Goal: Information Seeking & Learning: Check status

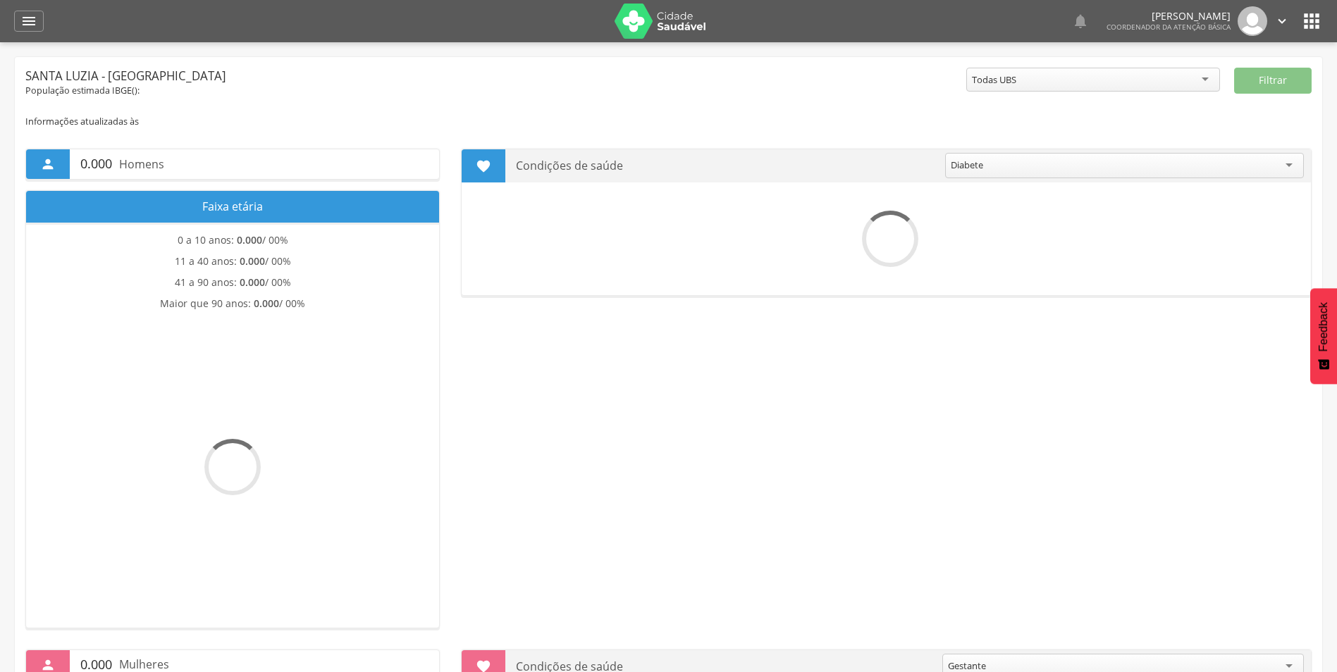
click at [1280, 20] on icon "" at bounding box center [1282, 21] width 16 height 16
click at [1206, 85] on link "Sair" at bounding box center [1232, 82] width 111 height 18
click at [28, 13] on icon "" at bounding box center [28, 21] width 17 height 17
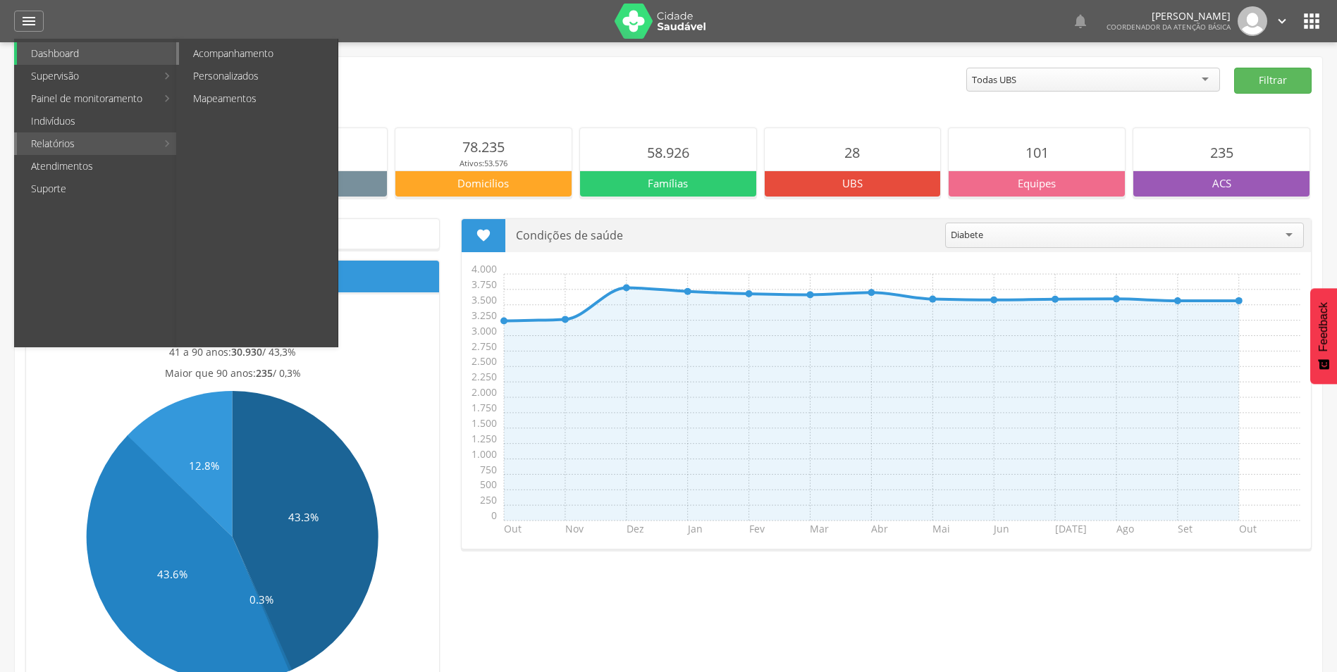
click at [235, 58] on link "Acompanhamento" at bounding box center [258, 53] width 159 height 23
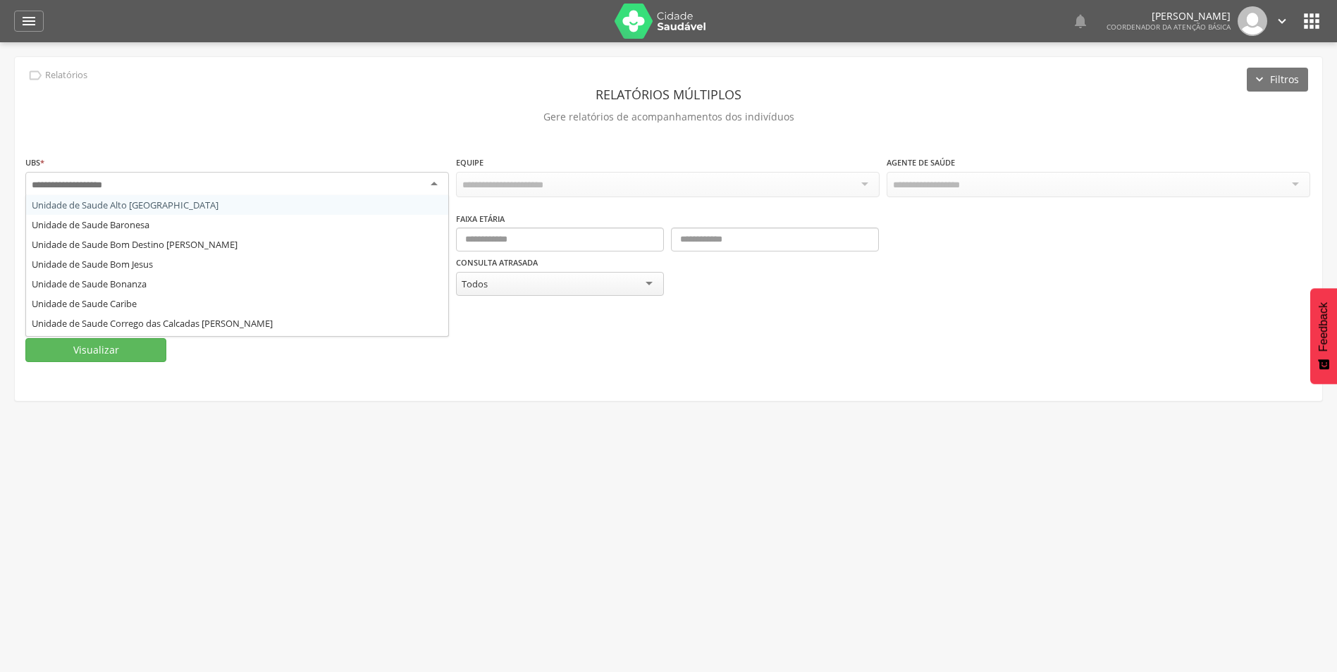
click at [316, 184] on div at bounding box center [236, 184] width 423 height 25
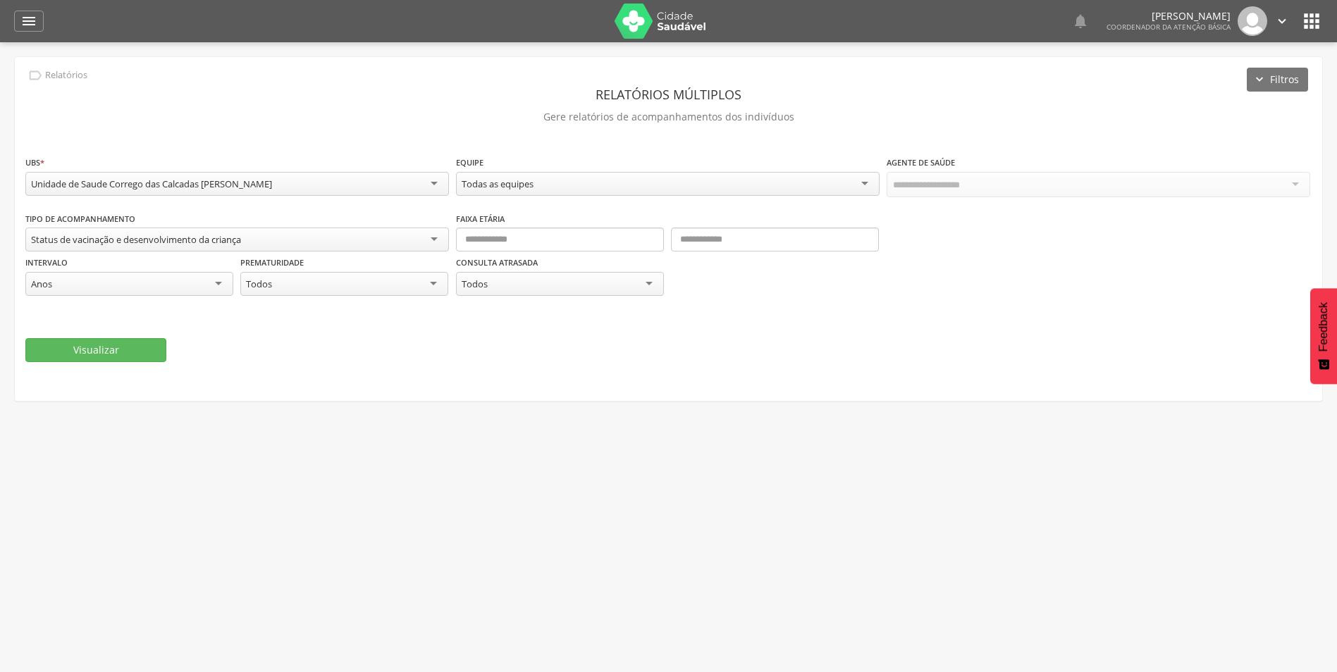
click at [180, 241] on div "Status de vacinação e desenvolvimento da criança" at bounding box center [136, 239] width 210 height 13
drag, startPoint x: 359, startPoint y: 358, endPoint x: 219, endPoint y: 376, distance: 140.6
click at [358, 358] on div "Visualizar" at bounding box center [668, 352] width 1286 height 24
click at [101, 347] on button "Visualizar" at bounding box center [95, 350] width 141 height 24
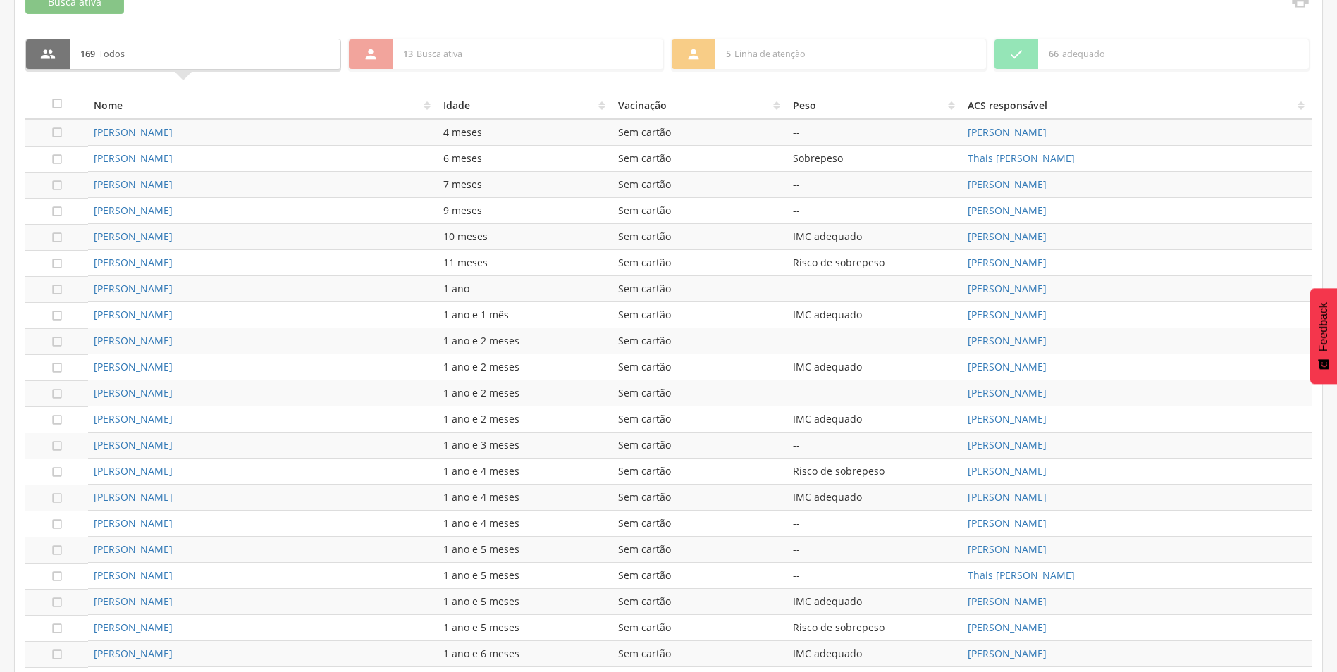
scroll to position [564, 0]
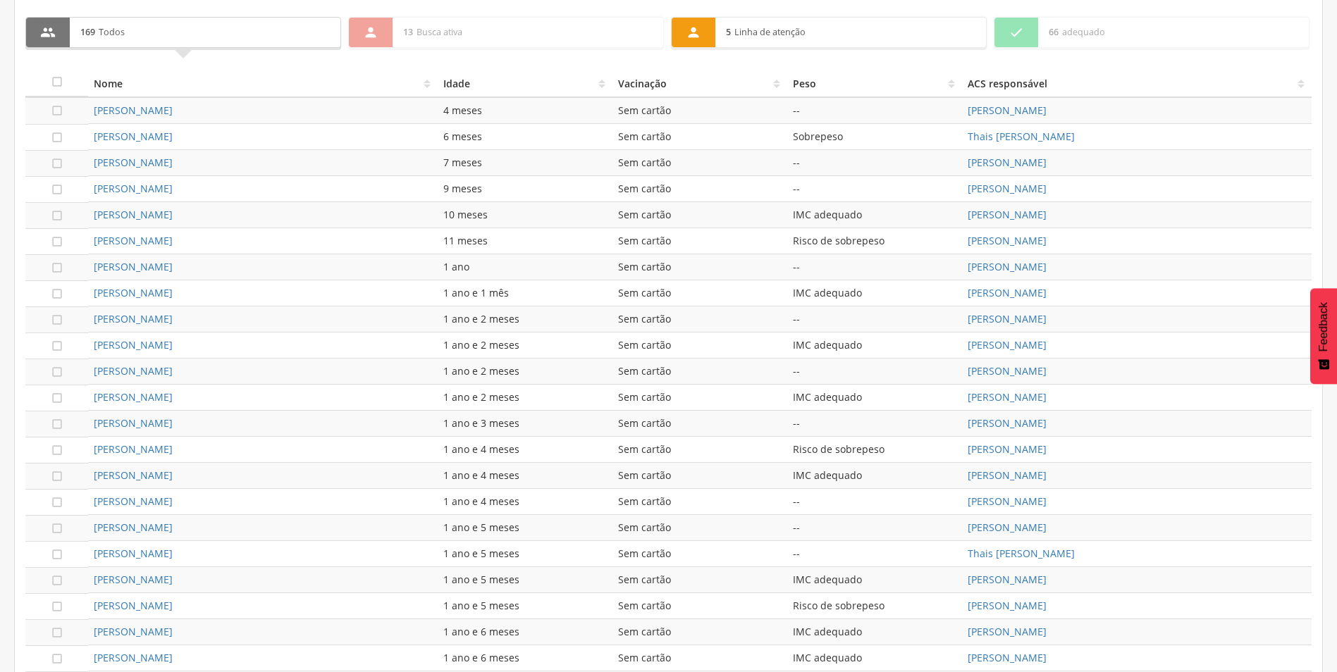
click at [729, 38] on p "5 Linha de atenção" at bounding box center [850, 33] width 249 height 30
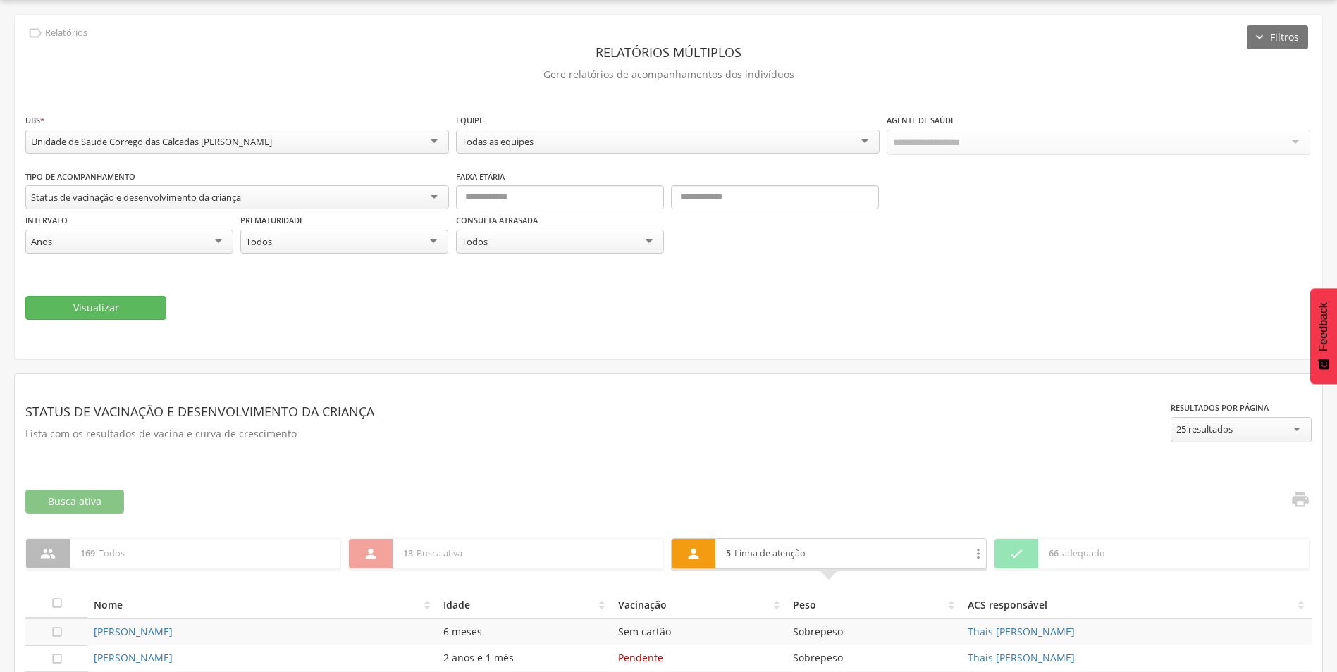
scroll to position [196, 0]
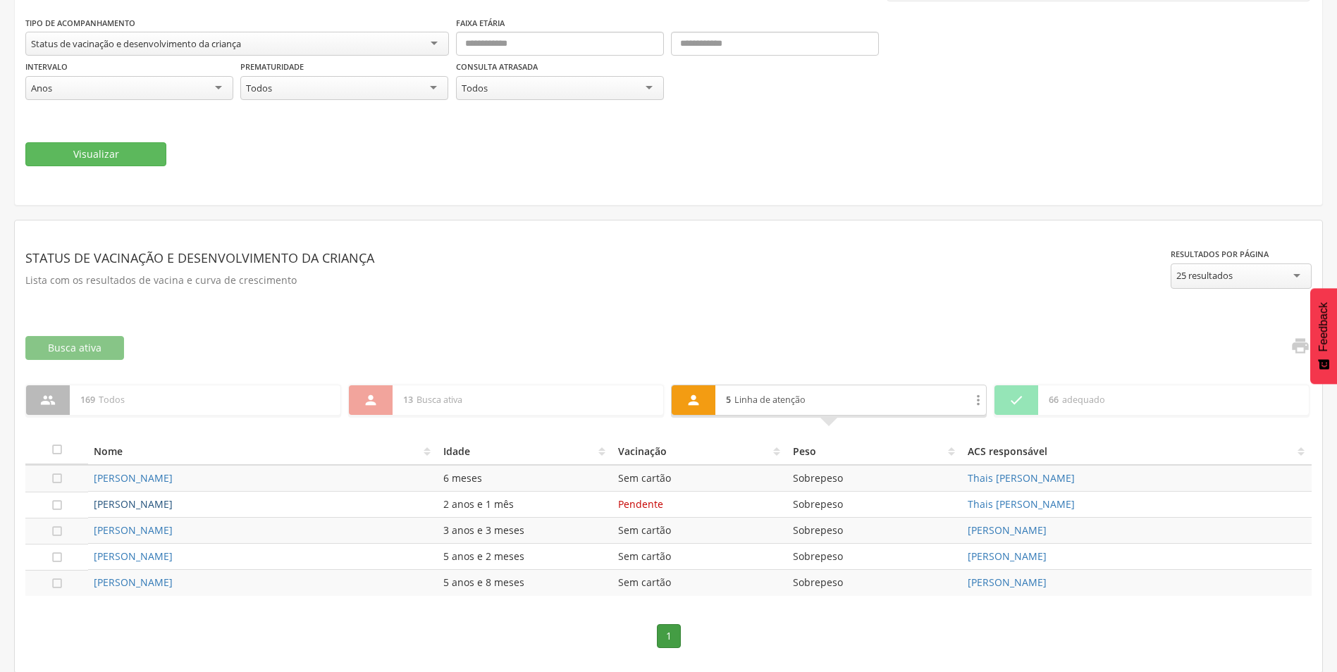
click at [166, 504] on link "[PERSON_NAME]" at bounding box center [133, 503] width 79 height 13
type input "**********"
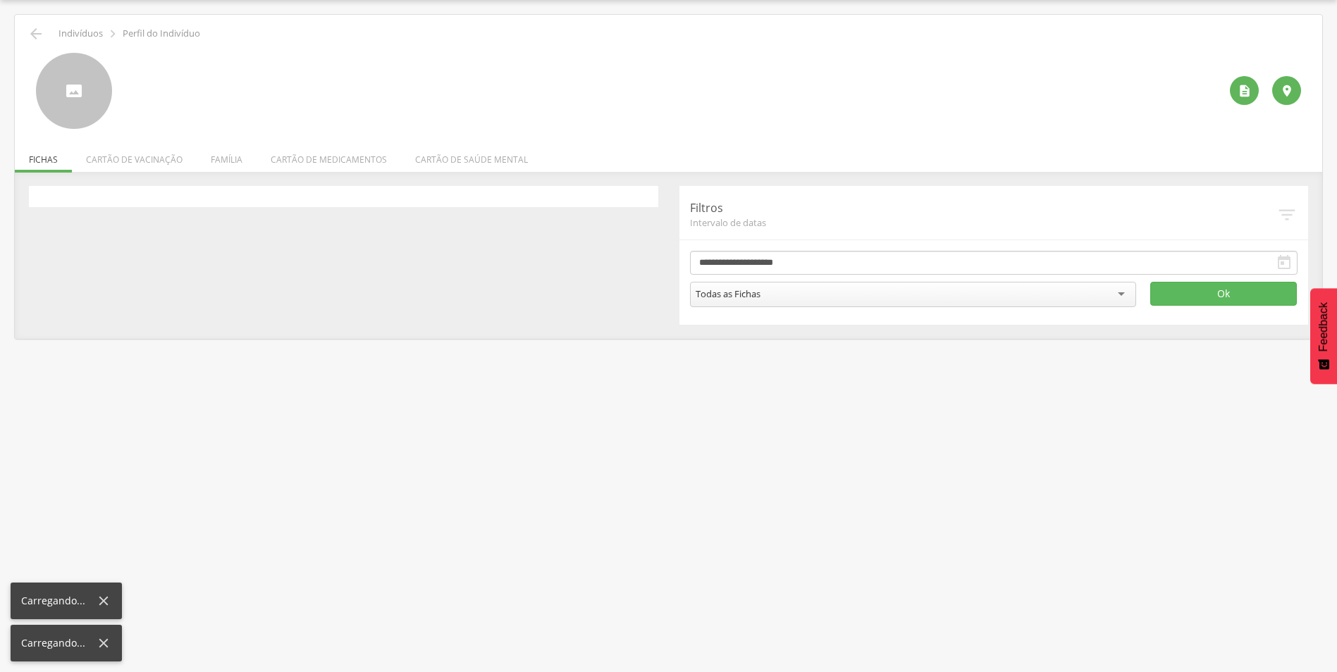
scroll to position [42, 0]
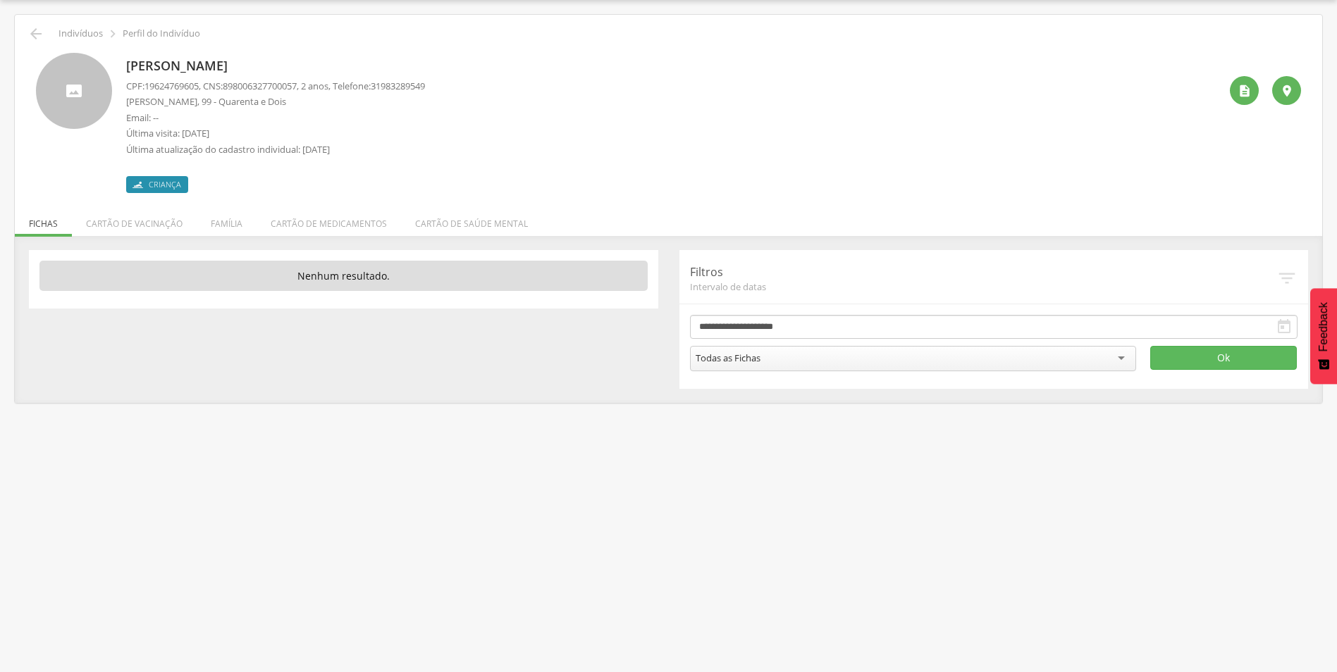
click at [775, 355] on div "Todas as Fichas" at bounding box center [913, 358] width 447 height 25
click at [1262, 360] on button "Ok" at bounding box center [1223, 358] width 147 height 24
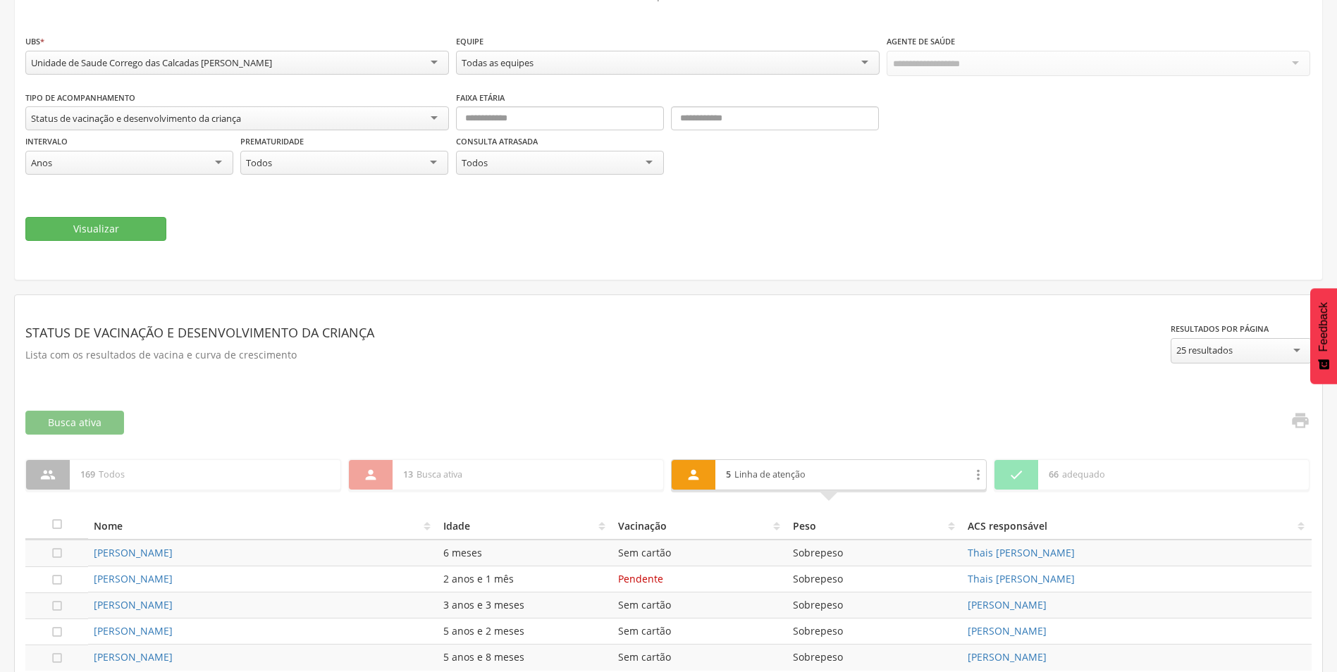
scroll to position [196, 0]
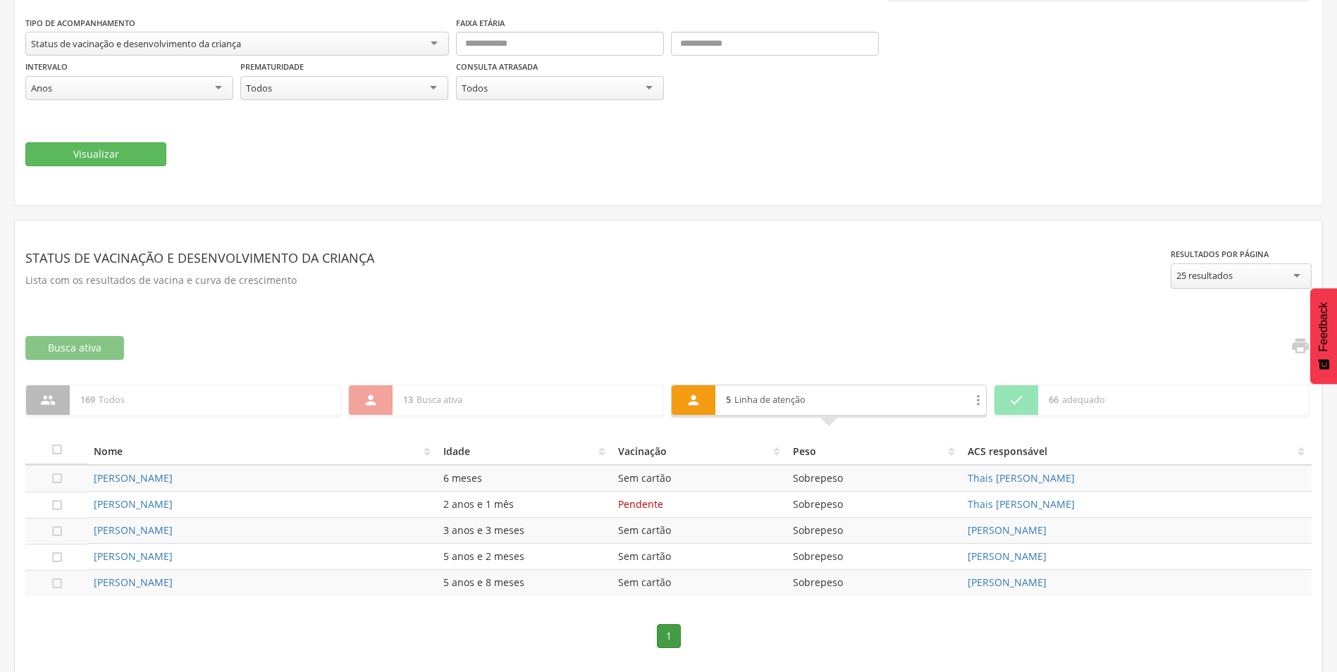
click at [1127, 419] on div " 66 adequado" at bounding box center [1151, 411] width 316 height 52
click at [1124, 407] on p "66 adequado" at bounding box center [1172, 400] width 249 height 30
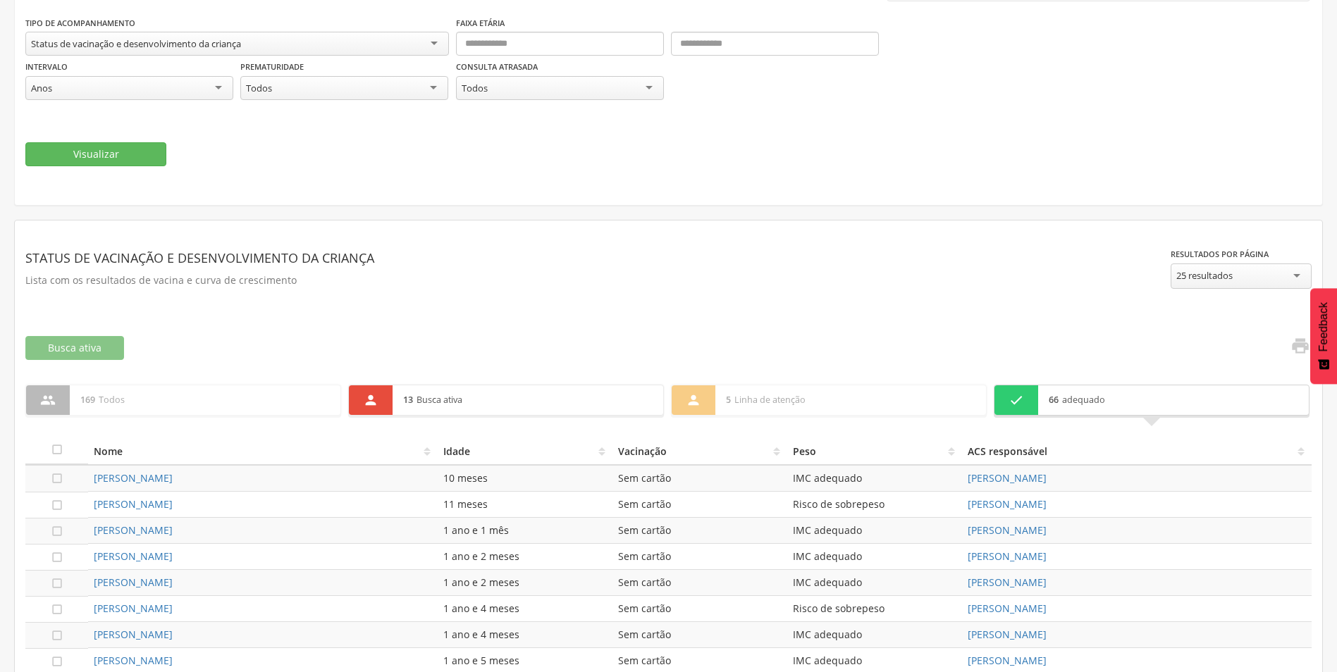
click at [401, 395] on div "13 Busca ativa" at bounding box center [527, 400] width 271 height 30
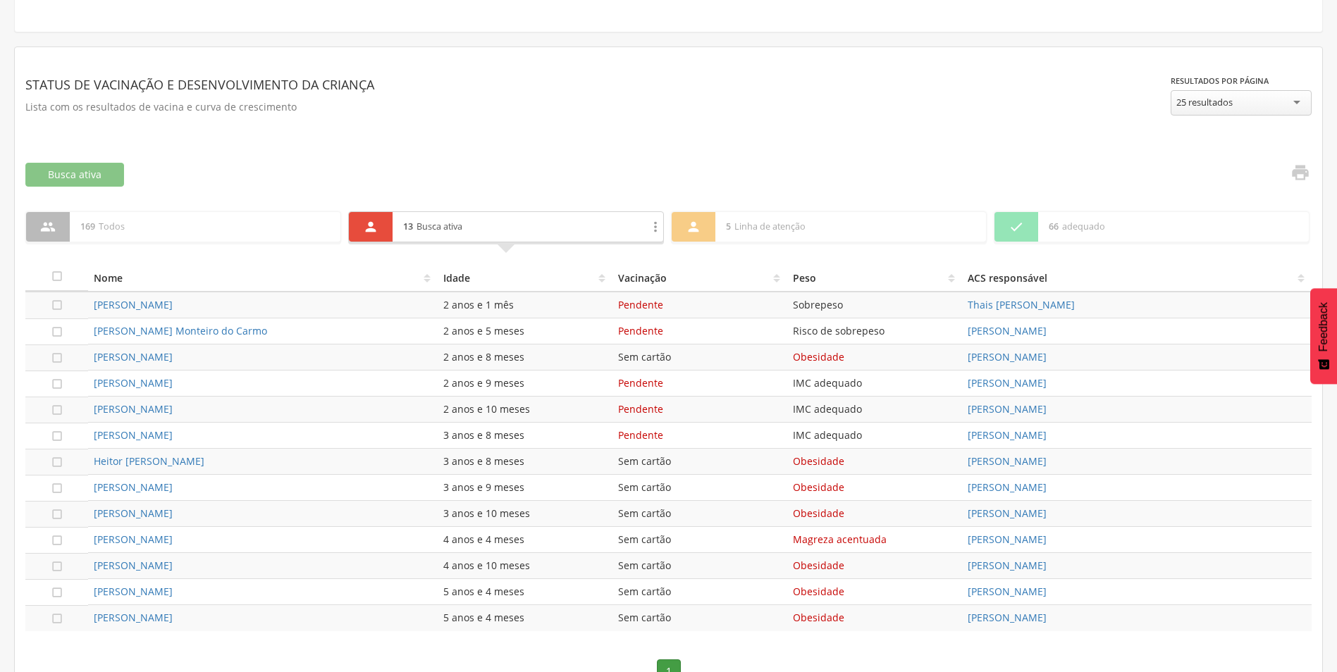
scroll to position [404, 0]
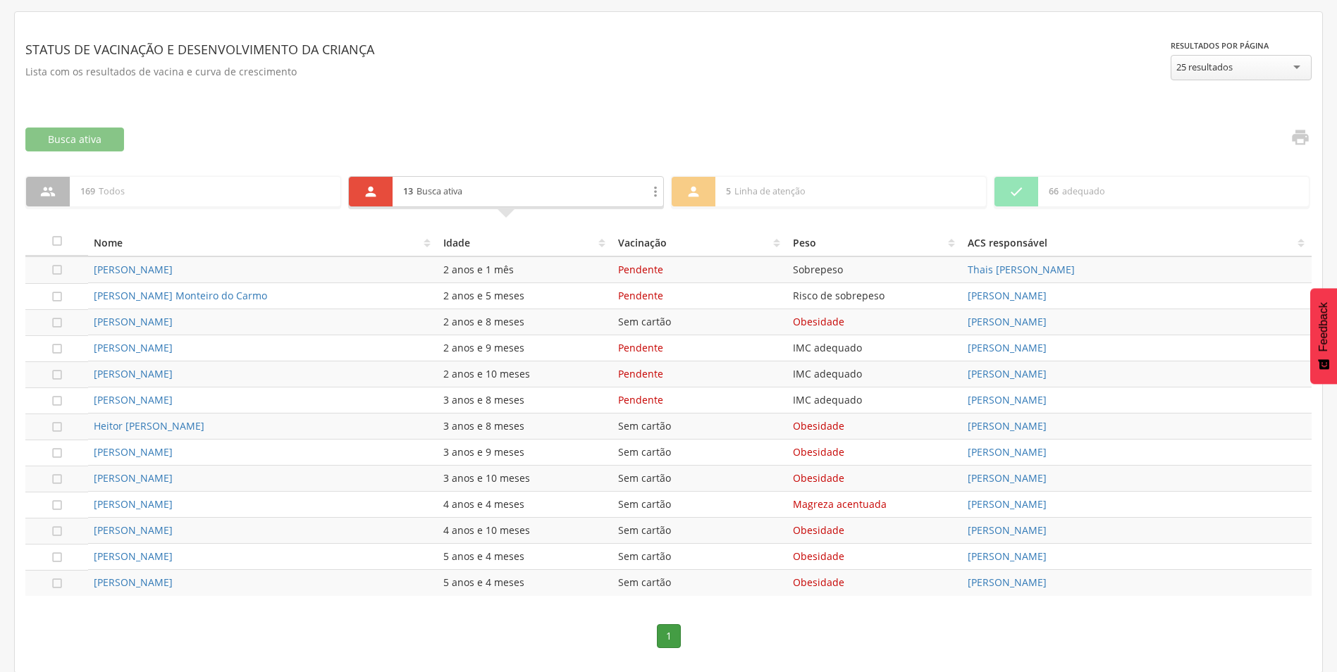
drag, startPoint x: 29, startPoint y: 224, endPoint x: 1083, endPoint y: 581, distance: 1112.9
click at [1083, 581] on div "**********" at bounding box center [668, 342] width 1307 height 661
copy div " 880 Lorem  48 Ipsum dolor  Sitam Consectet Adip  7 Elits do eiusmod  Temp…"
click at [774, 104] on div "**********" at bounding box center [668, 70] width 1286 height 94
